Goal: Task Accomplishment & Management: Complete application form

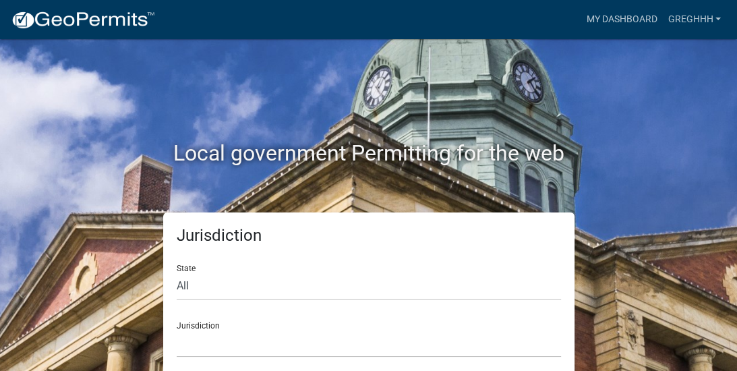
scroll to position [11, 0]
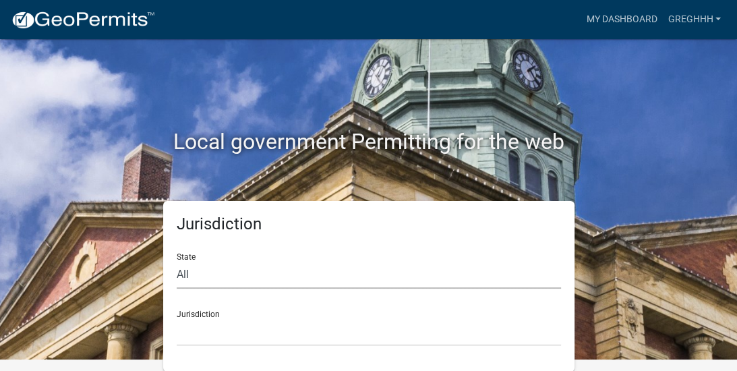
click at [194, 281] on select "All [US_STATE] [US_STATE] [US_STATE] [US_STATE] [US_STATE] [US_STATE] [US_STATE…" at bounding box center [369, 275] width 384 height 28
select select "[US_STATE]"
click at [177, 261] on select "All [US_STATE] [US_STATE] [US_STATE] [US_STATE] [US_STATE] [US_STATE] [US_STATE…" at bounding box center [369, 275] width 384 height 28
click at [237, 334] on select "[GEOGRAPHIC_DATA], [US_STATE] [GEOGRAPHIC_DATA], [US_STATE] [GEOGRAPHIC_DATA], …" at bounding box center [369, 332] width 384 height 28
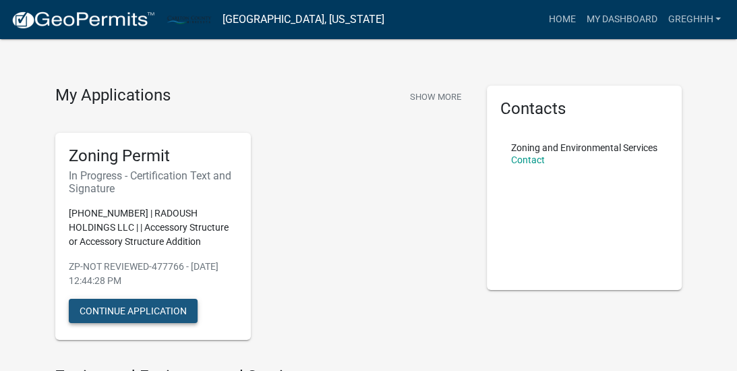
click at [161, 299] on button "Continue Application" at bounding box center [133, 311] width 129 height 24
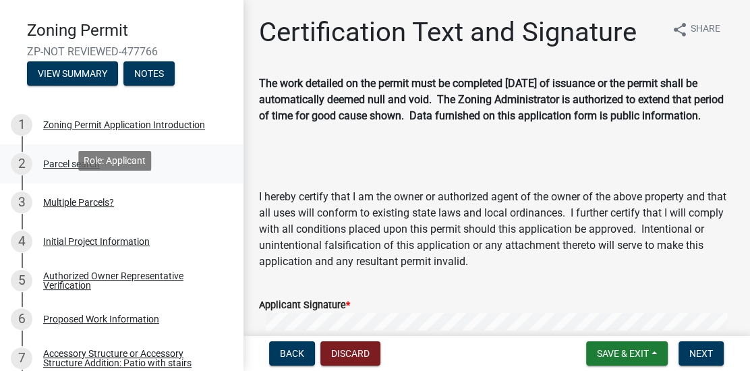
scroll to position [169, 0]
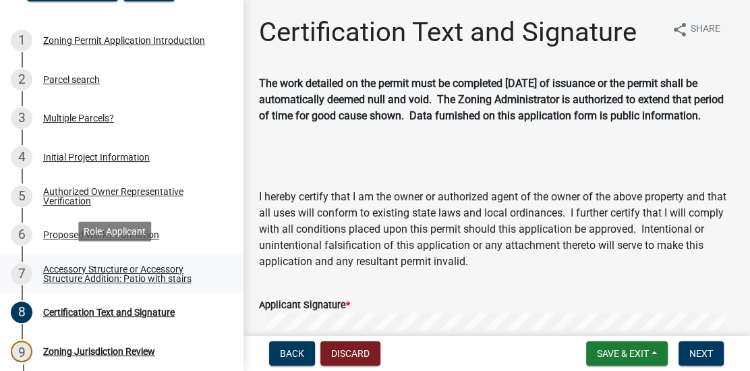
click at [139, 264] on div "Accessory Structure or Accessory Structure Addition: Patio with stairs" at bounding box center [132, 273] width 178 height 19
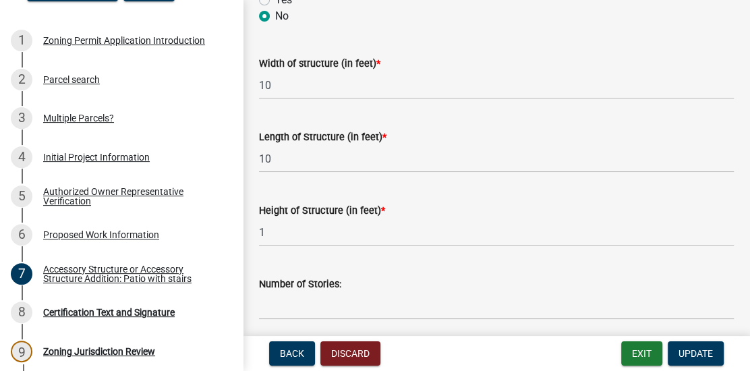
scroll to position [674, 0]
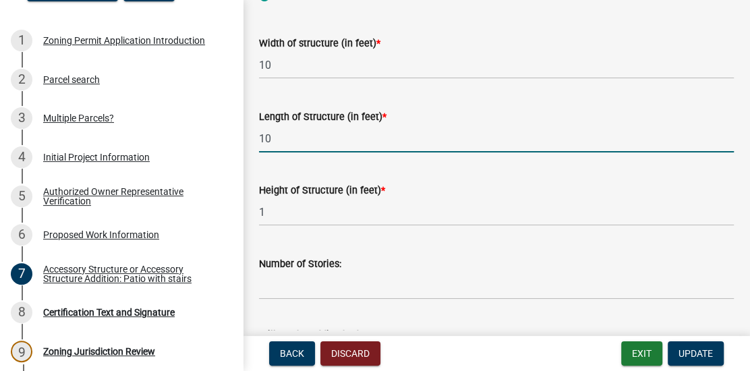
click at [266, 138] on input "10" at bounding box center [496, 139] width 475 height 28
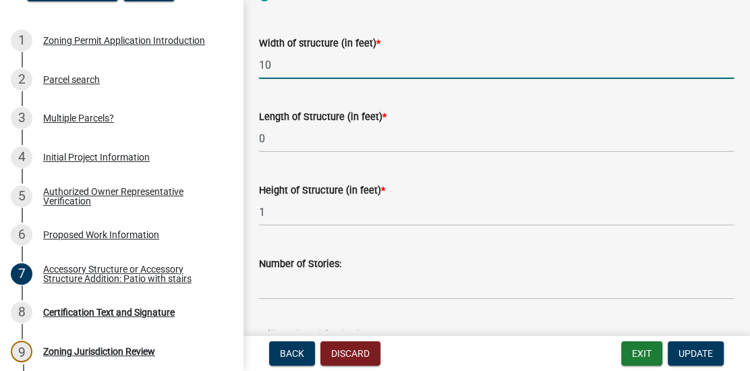
click at [264, 64] on input "10" at bounding box center [496, 65] width 475 height 28
click at [259, 137] on input "0" at bounding box center [496, 139] width 475 height 28
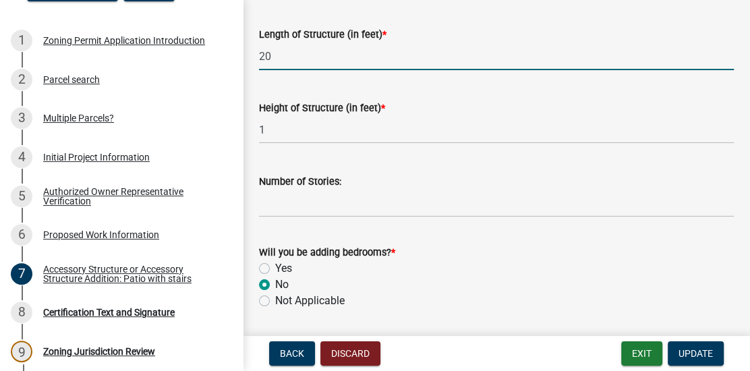
scroll to position [843, 0]
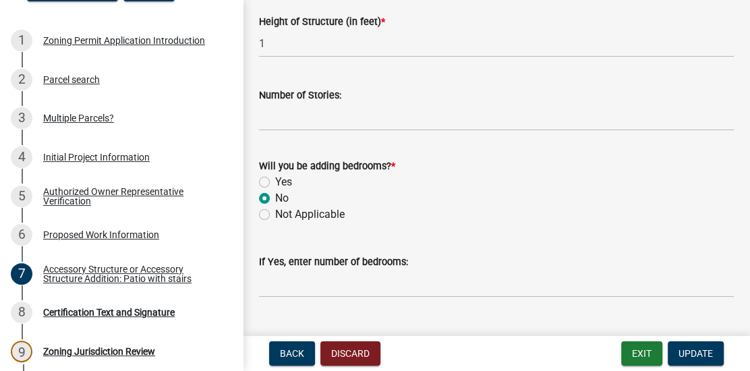
type input "20"
click at [280, 118] on input "Number of Stories:" at bounding box center [496, 117] width 475 height 28
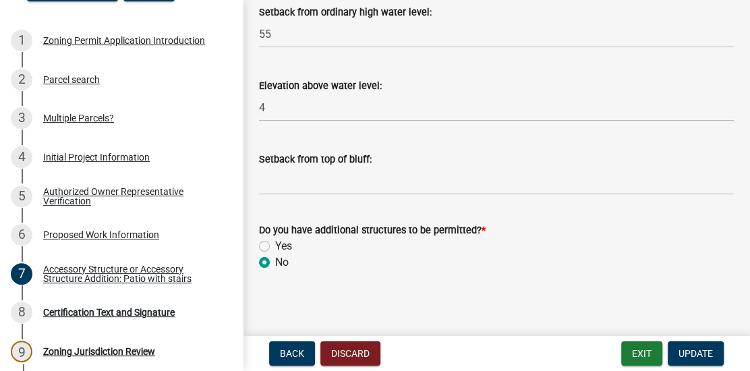
scroll to position [1626, 0]
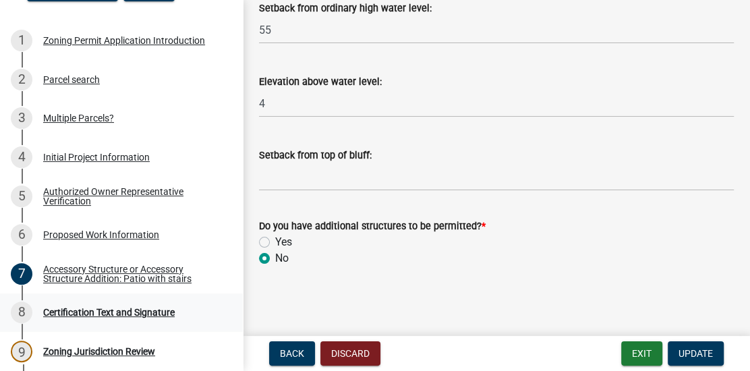
type input "0"
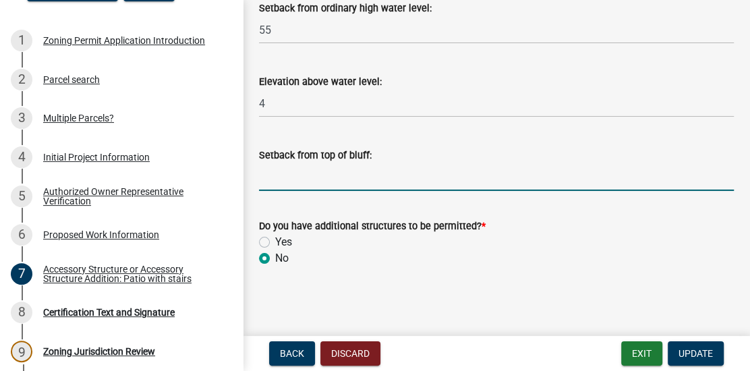
click at [276, 181] on input "Setback from top of bluff:" at bounding box center [496, 177] width 475 height 28
type input "58"
click at [701, 351] on span "Update" at bounding box center [695, 353] width 34 height 11
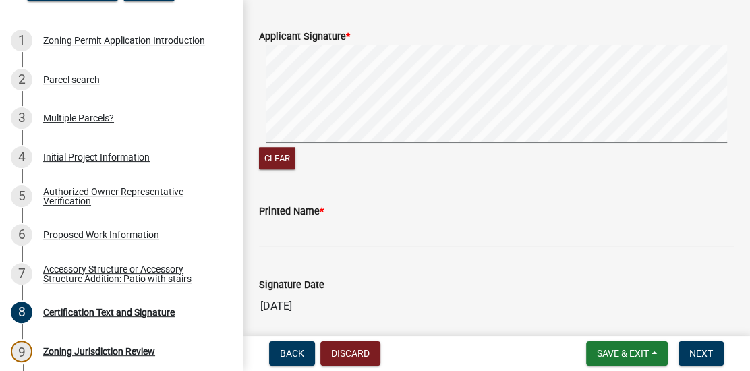
scroll to position [204, 0]
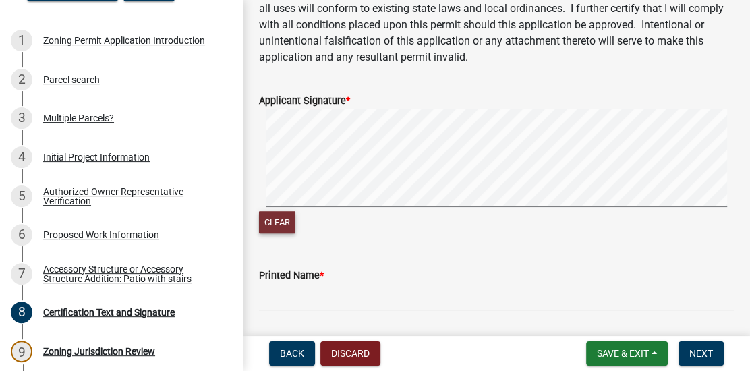
click at [281, 227] on button "Clear" at bounding box center [277, 222] width 36 height 22
click at [689, 103] on form "Applicant Signature * Clear" at bounding box center [496, 156] width 475 height 160
drag, startPoint x: 512, startPoint y: 121, endPoint x: 276, endPoint y: 235, distance: 261.5
click at [276, 233] on button "Clear" at bounding box center [277, 222] width 36 height 22
click at [285, 233] on button "Clear" at bounding box center [277, 222] width 36 height 22
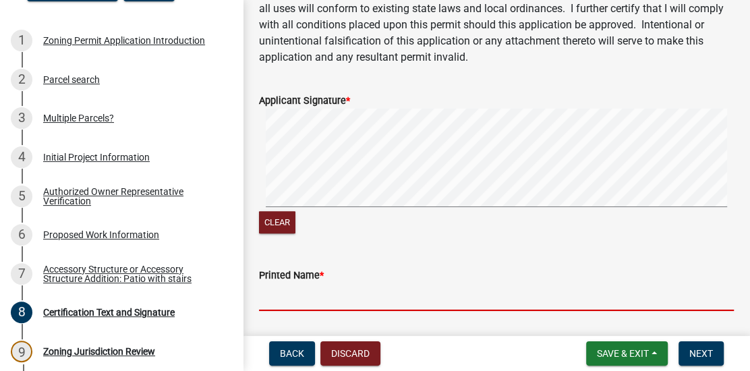
click at [316, 311] on input "Printed Name *" at bounding box center [496, 297] width 475 height 28
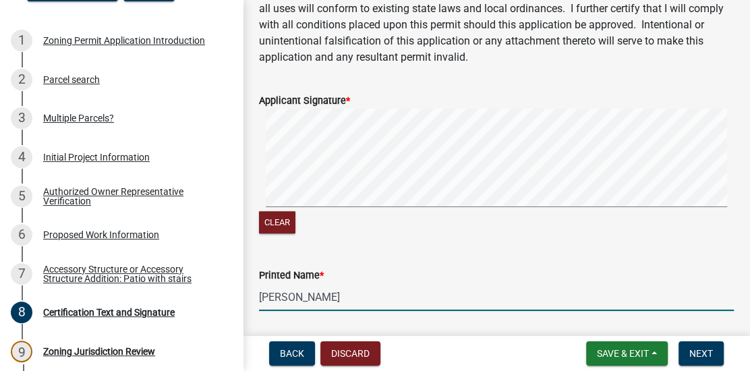
type input "[PERSON_NAME]"
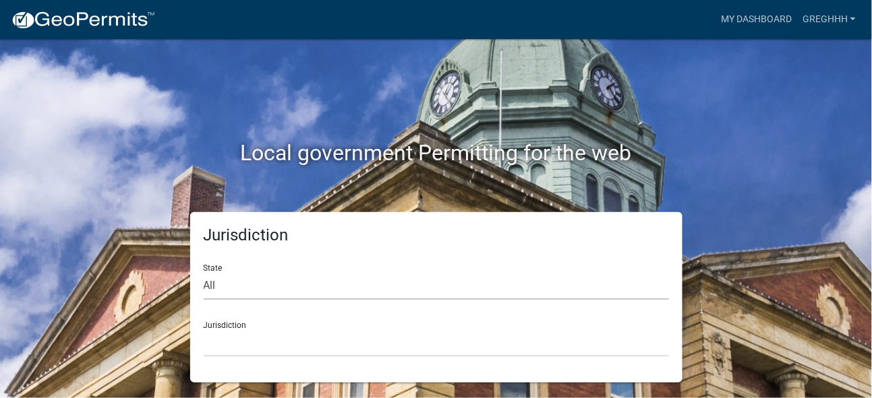
drag, startPoint x: 504, startPoint y: 0, endPoint x: 291, endPoint y: 294, distance: 362.7
click at [291, 294] on select "All [US_STATE] [US_STATE] [US_STATE] [US_STATE] [US_STATE] [US_STATE] [US_STATE…" at bounding box center [436, 286] width 465 height 28
select select "[US_STATE]"
click at [204, 272] on select "All [US_STATE] [US_STATE] [US_STATE] [US_STATE] [US_STATE] [US_STATE] [US_STATE…" at bounding box center [436, 286] width 465 height 28
click at [257, 342] on select "[GEOGRAPHIC_DATA], [US_STATE] [GEOGRAPHIC_DATA], [US_STATE] [GEOGRAPHIC_DATA], …" at bounding box center [436, 344] width 465 height 28
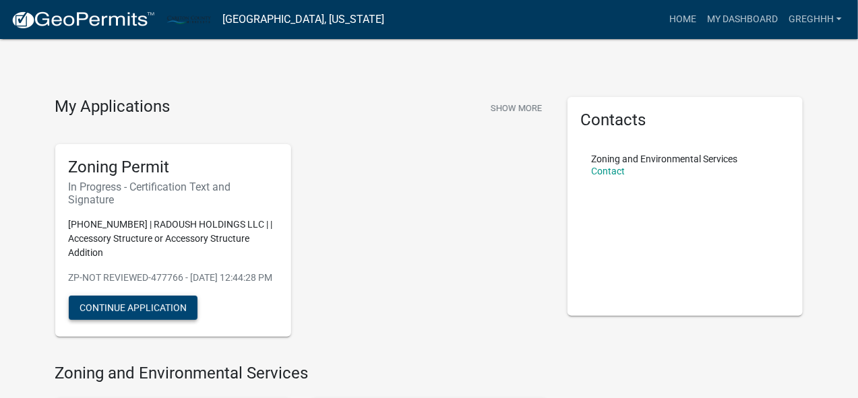
click at [117, 313] on button "Continue Application" at bounding box center [133, 308] width 129 height 24
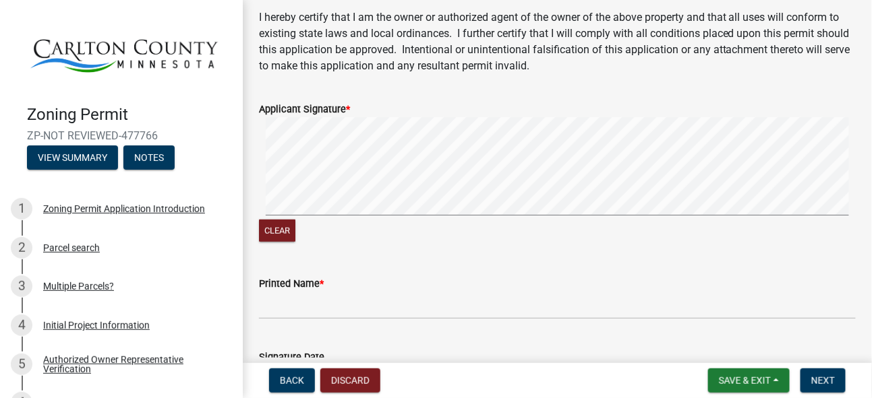
scroll to position [270, 0]
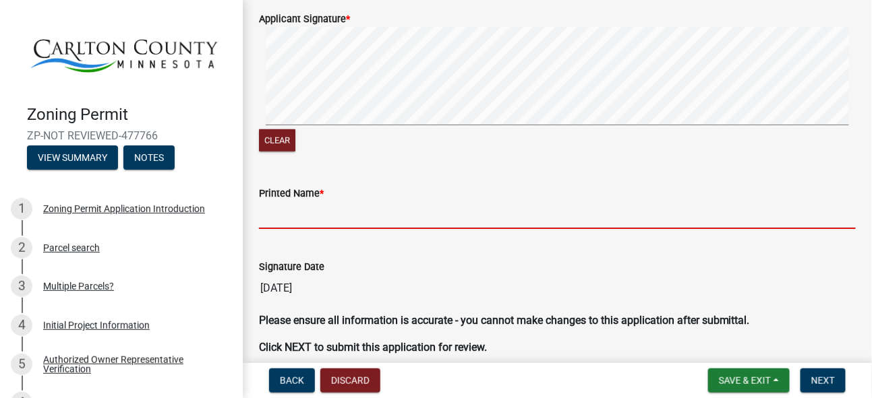
click at [326, 215] on input "Printed Name *" at bounding box center [557, 216] width 597 height 28
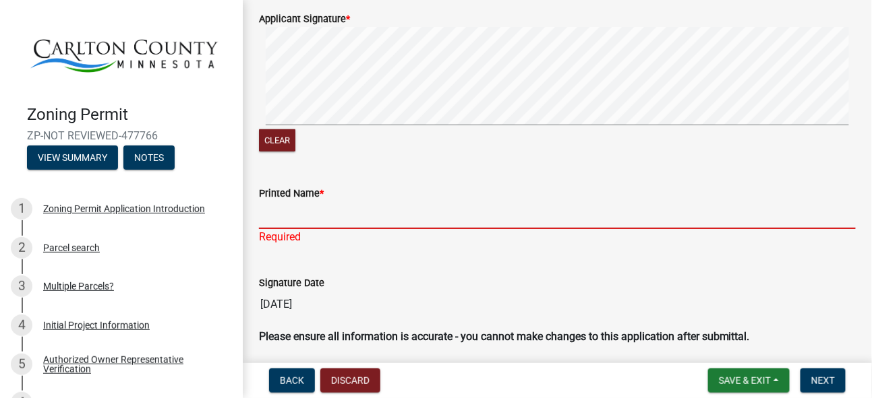
click at [285, 222] on input "Printed Name *" at bounding box center [557, 216] width 597 height 28
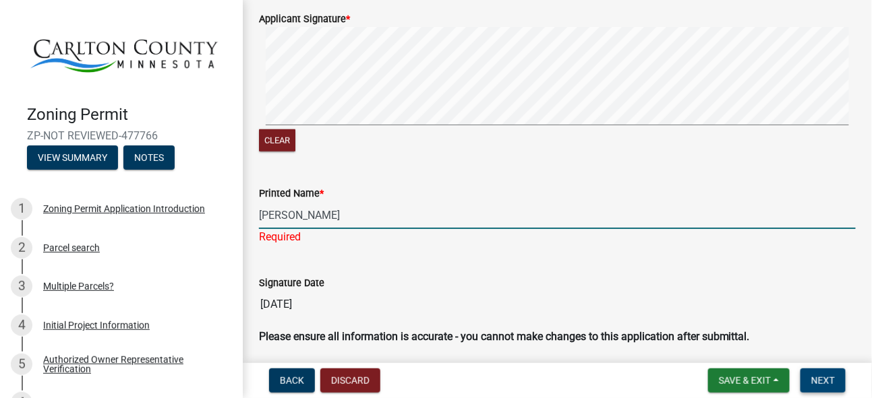
type input "[PERSON_NAME]"
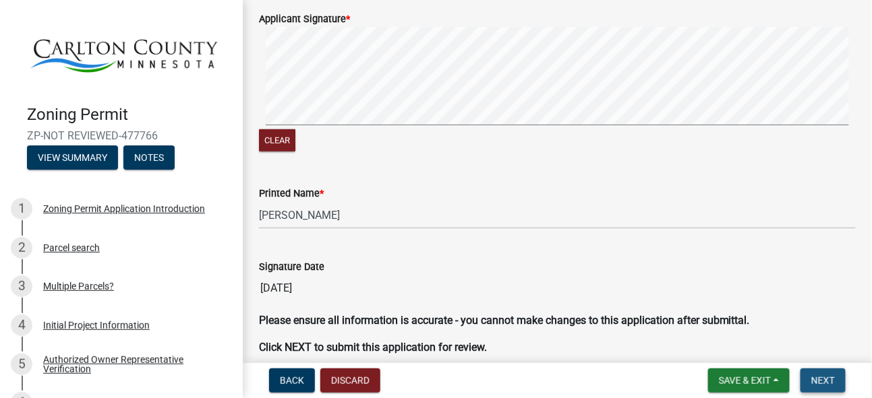
click at [734, 370] on span "Next" at bounding box center [823, 381] width 24 height 11
